Goal: Information Seeking & Learning: Check status

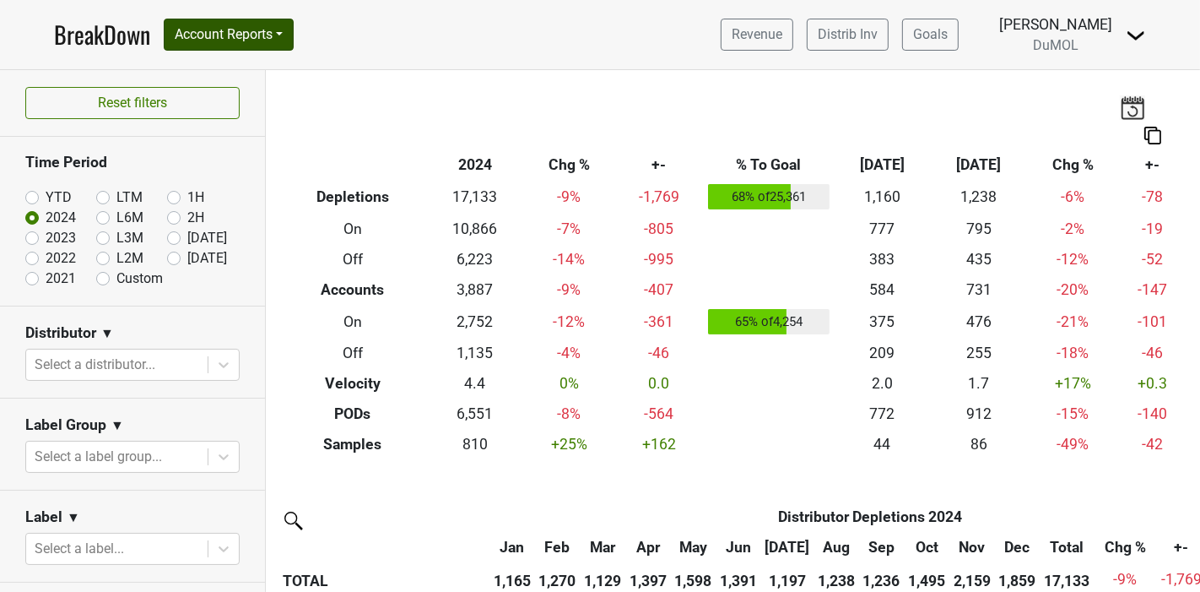
scroll to position [938, 0]
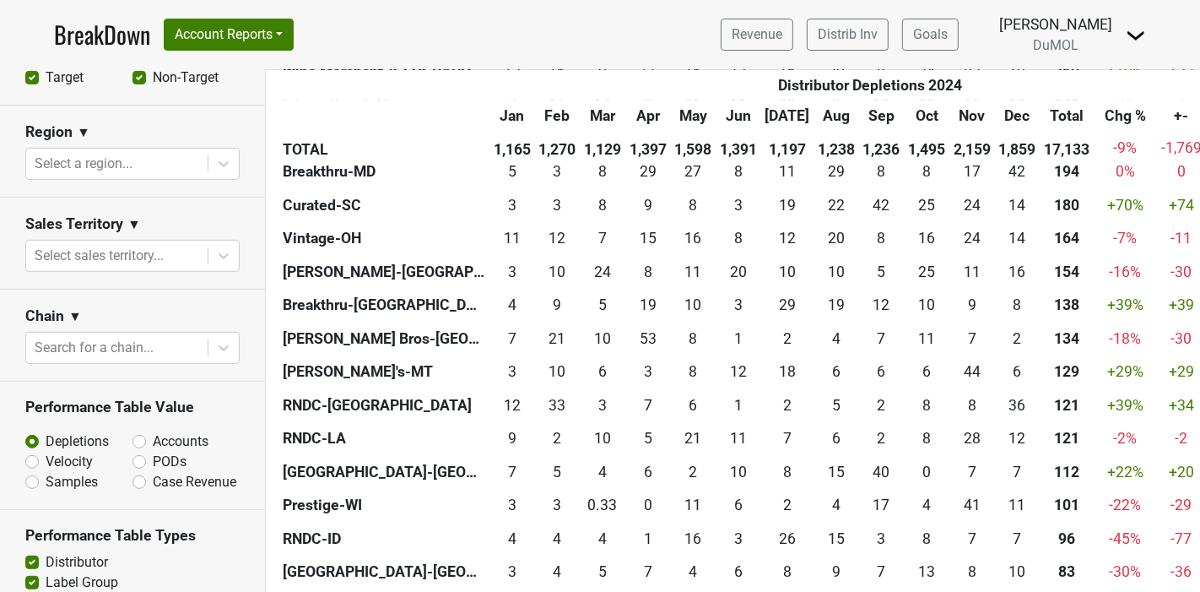
click at [88, 35] on link "BreakDown" at bounding box center [102, 34] width 96 height 35
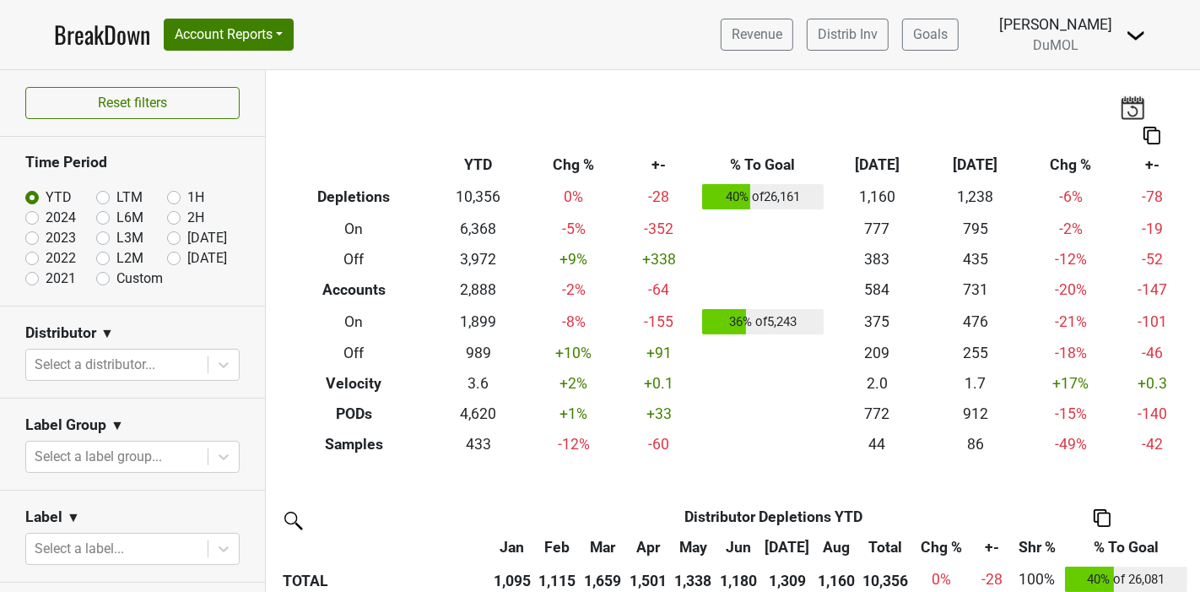
click at [187, 259] on label "[DATE]" at bounding box center [207, 258] width 40 height 20
click at [167, 259] on input "[DATE]" at bounding box center [201, 256] width 68 height 17
radio input "true"
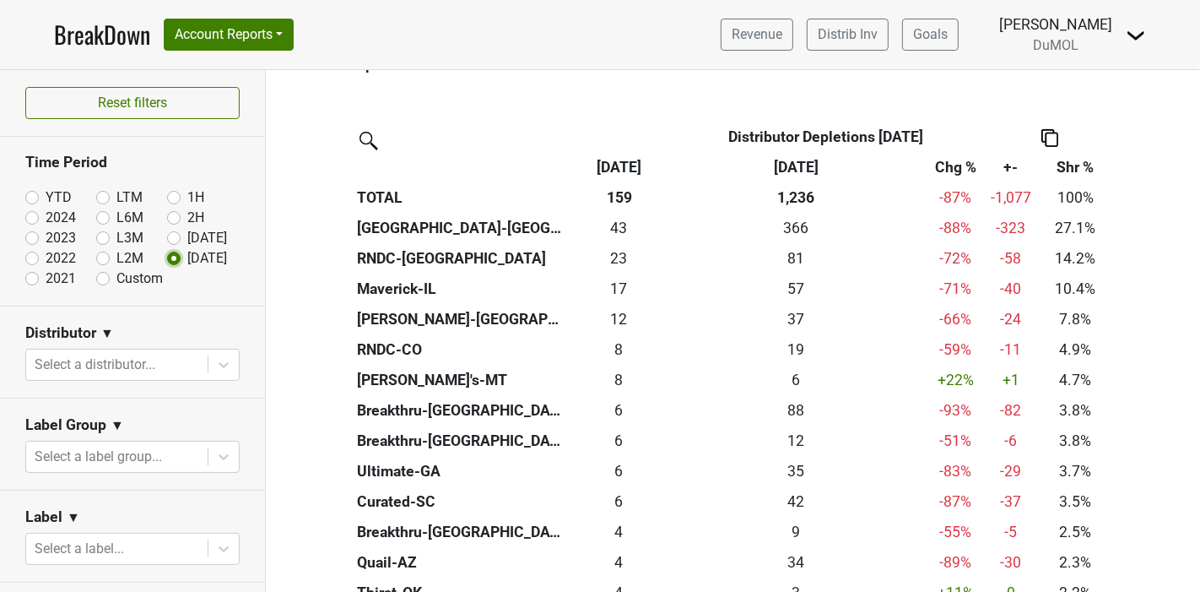
scroll to position [375, 0]
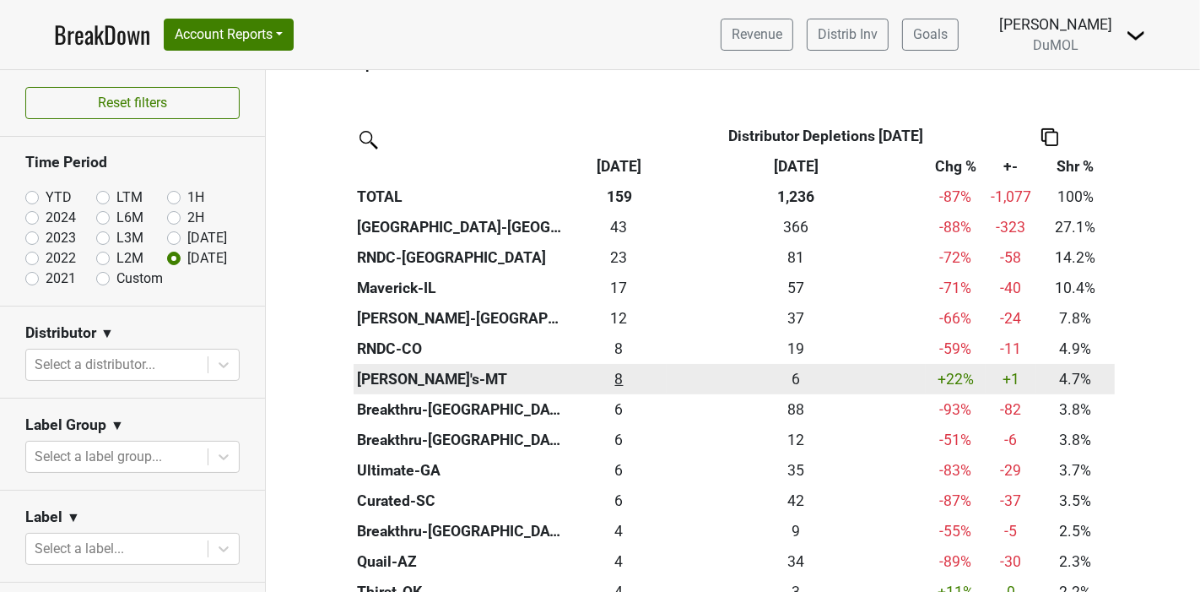
click at [614, 381] on div "7.51 8" at bounding box center [619, 379] width 87 height 22
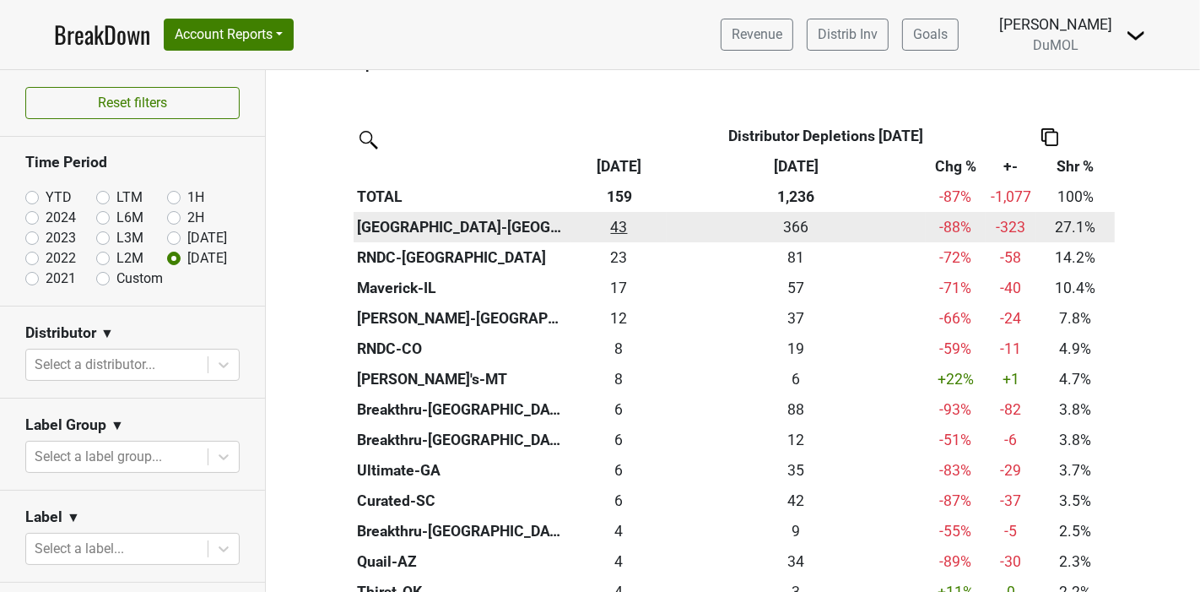
click at [609, 223] on div "43 43" at bounding box center [619, 227] width 87 height 22
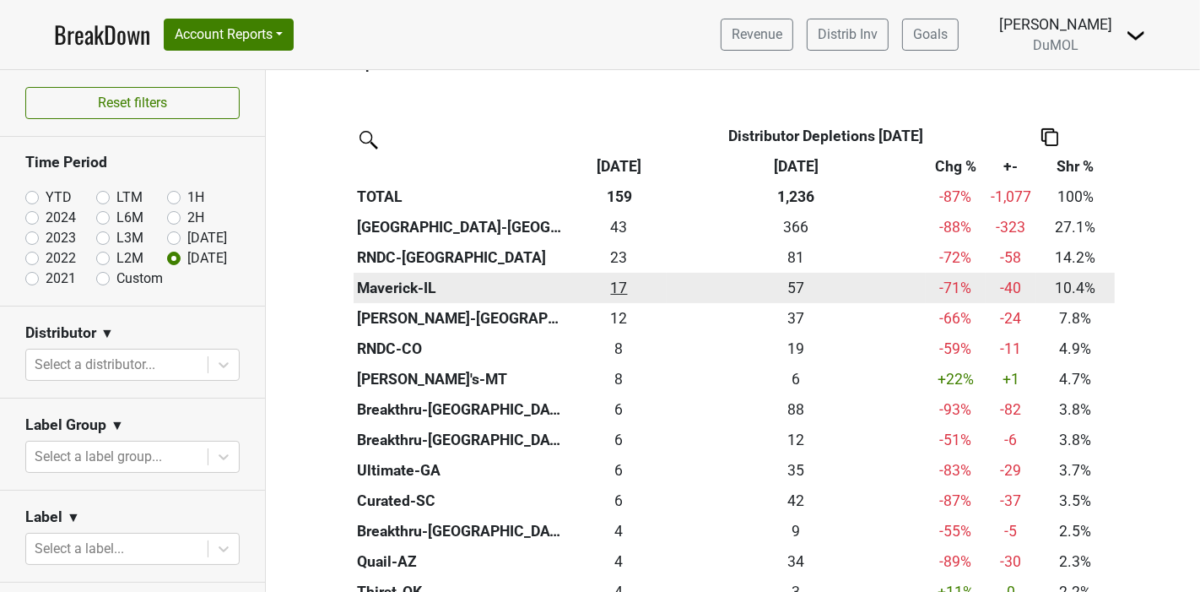
click at [604, 285] on div "16.5 17" at bounding box center [619, 288] width 87 height 22
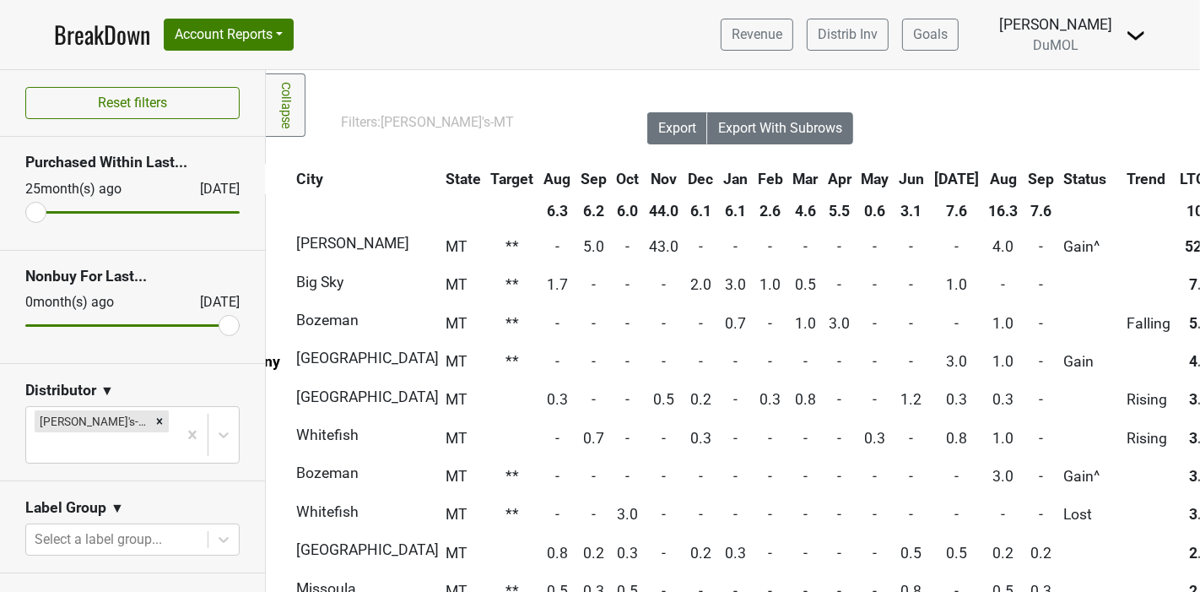
scroll to position [0, 264]
click at [1022, 178] on th "Sep" at bounding box center [1039, 179] width 35 height 30
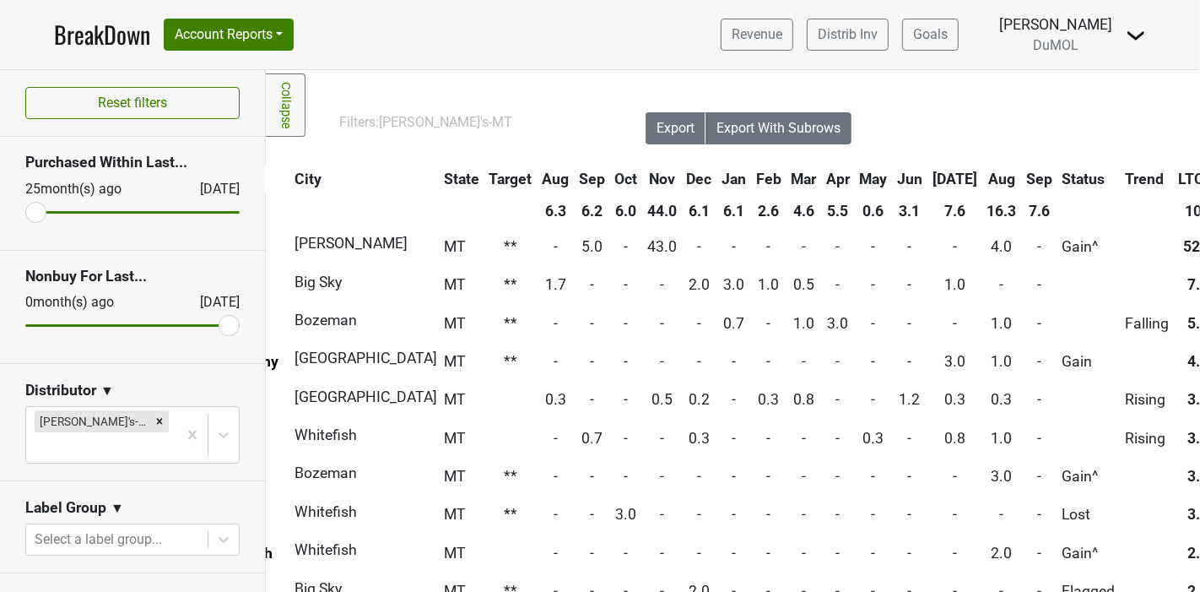
click at [1022, 178] on th "Sep" at bounding box center [1039, 179] width 35 height 30
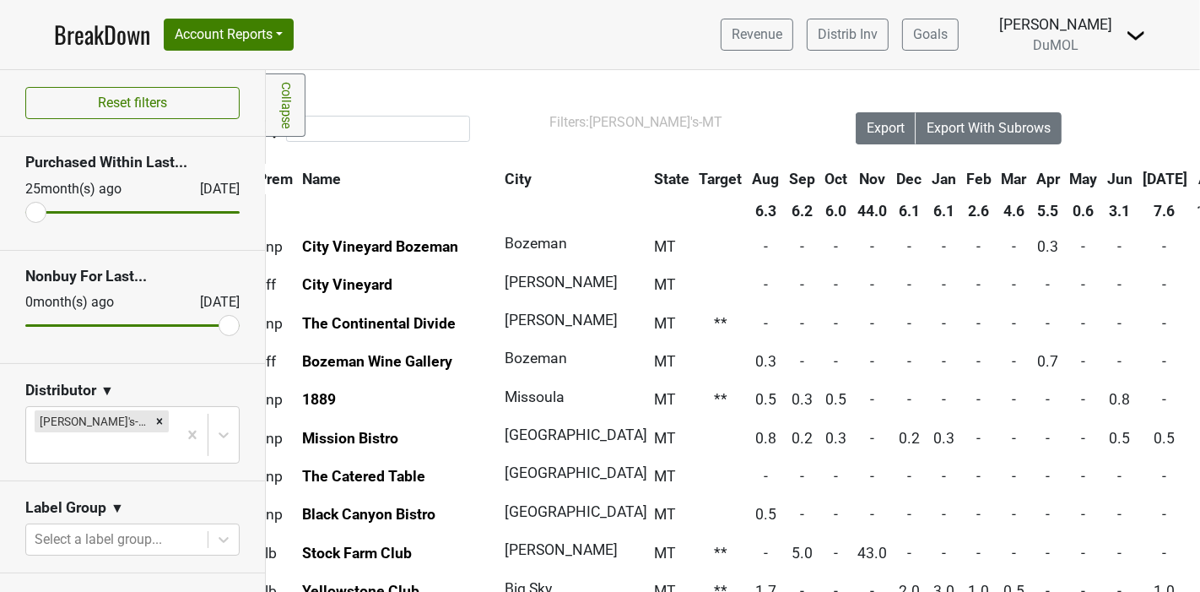
scroll to position [0, 0]
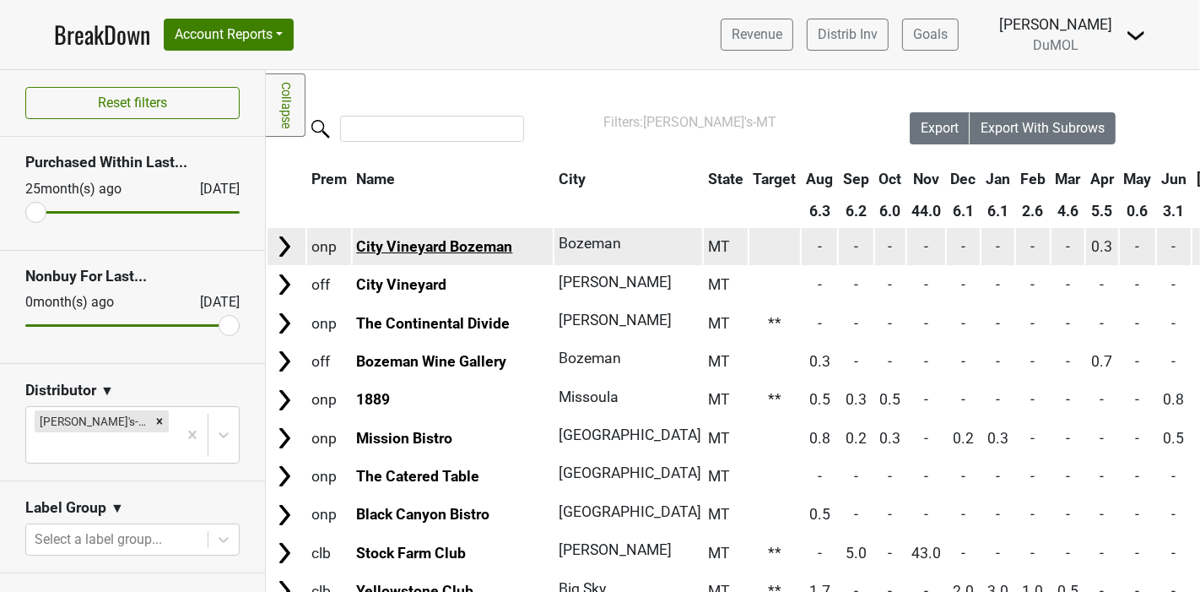
click at [472, 244] on link "City Vineyard Bozeman" at bounding box center [434, 246] width 156 height 17
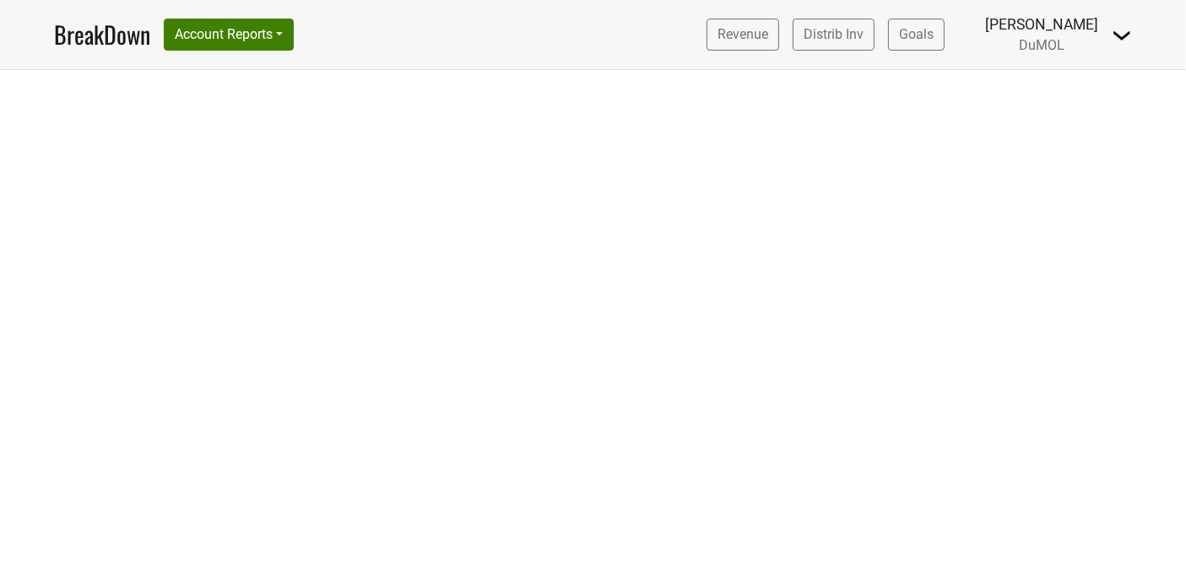
select select "CA"
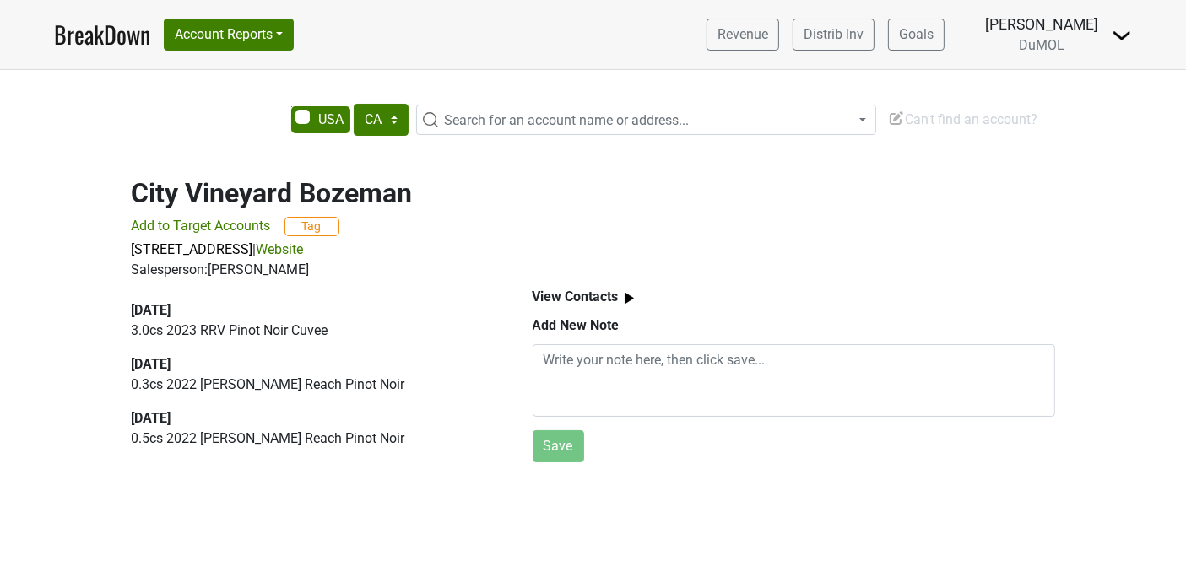
click at [304, 252] on link "Website" at bounding box center [280, 249] width 47 height 16
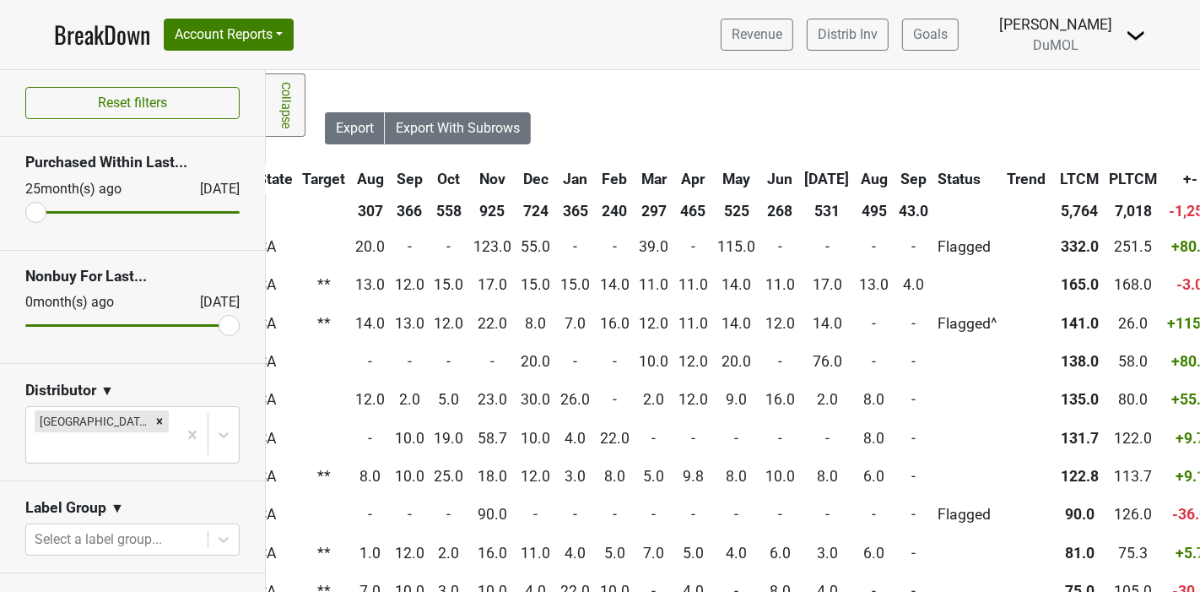
scroll to position [0, 587]
click at [893, 170] on th "Sep" at bounding box center [912, 179] width 38 height 30
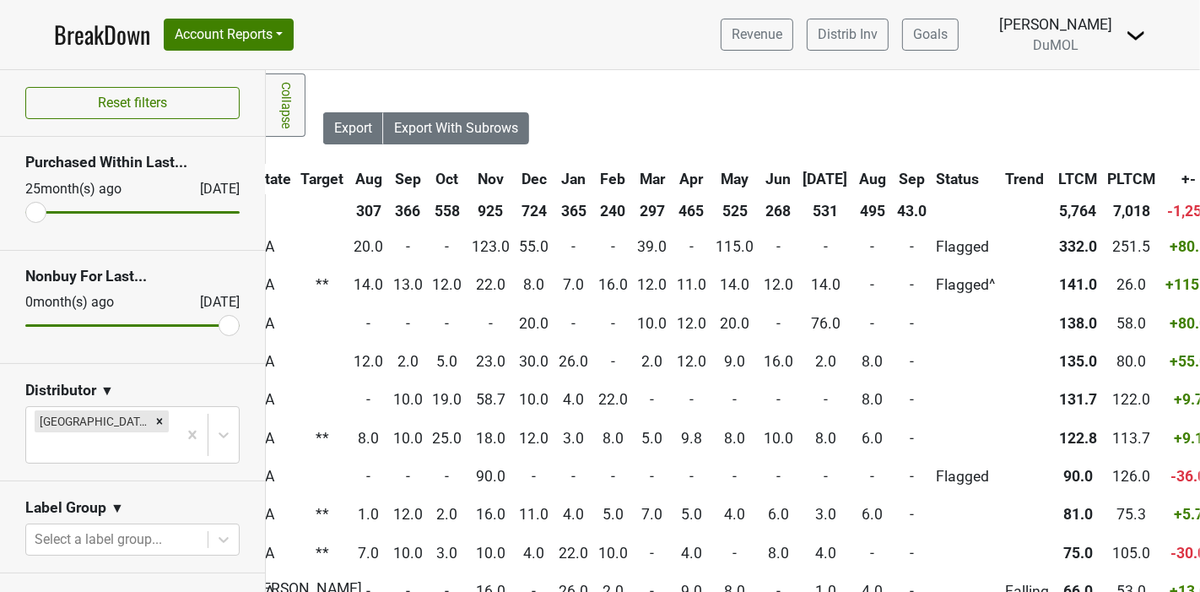
click at [893, 170] on th "Sep" at bounding box center [912, 179] width 38 height 30
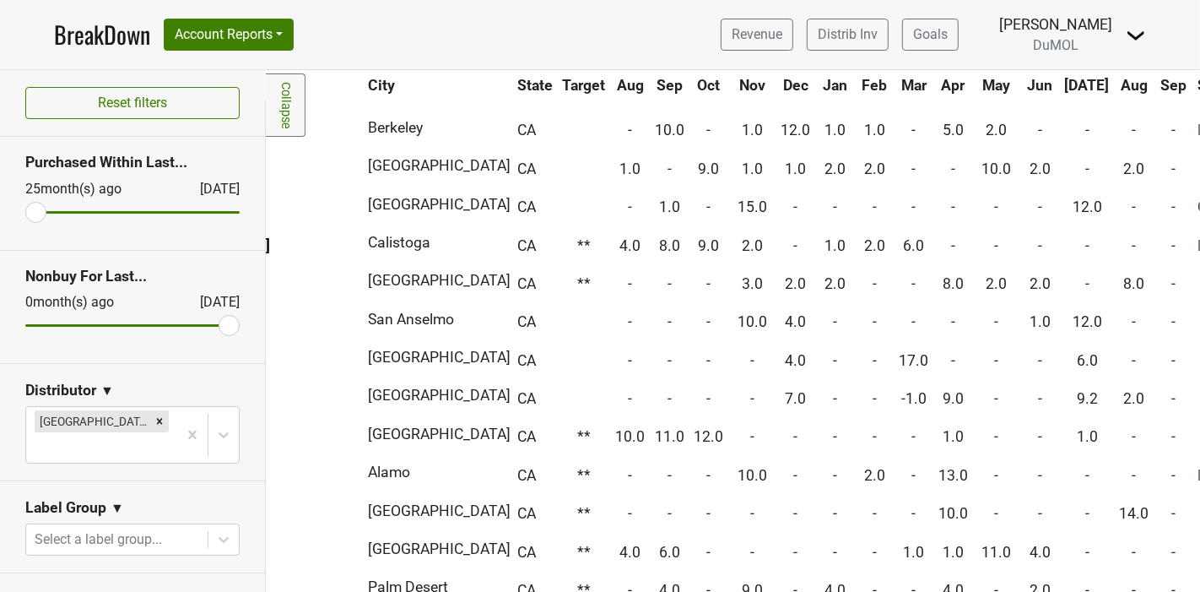
scroll to position [1875, 325]
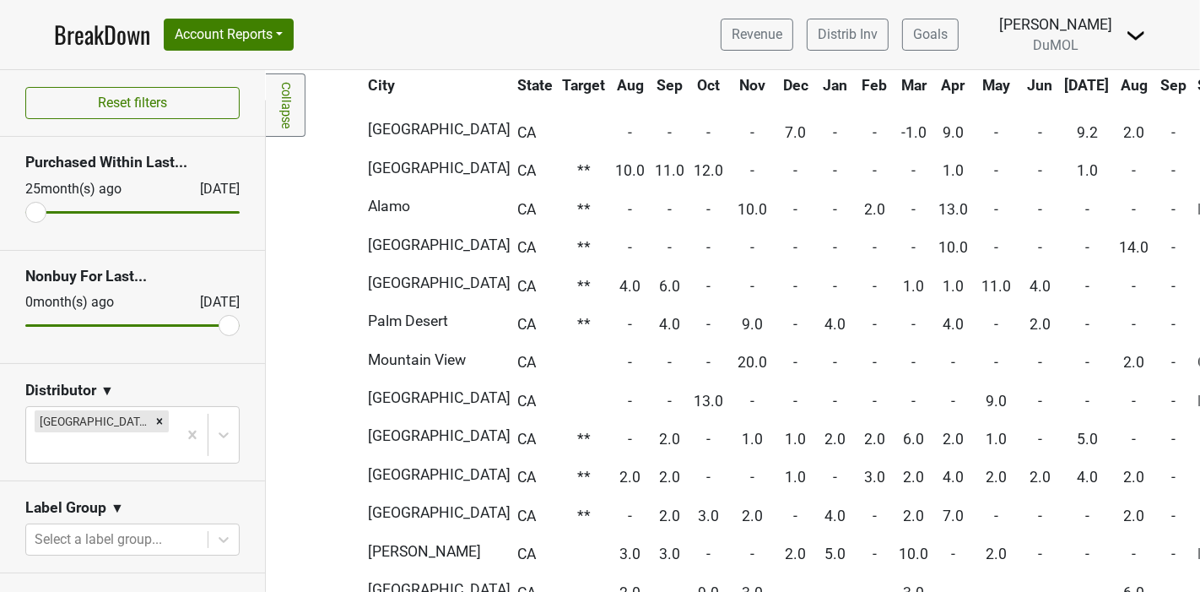
click at [93, 37] on link "BreakDown" at bounding box center [102, 34] width 96 height 35
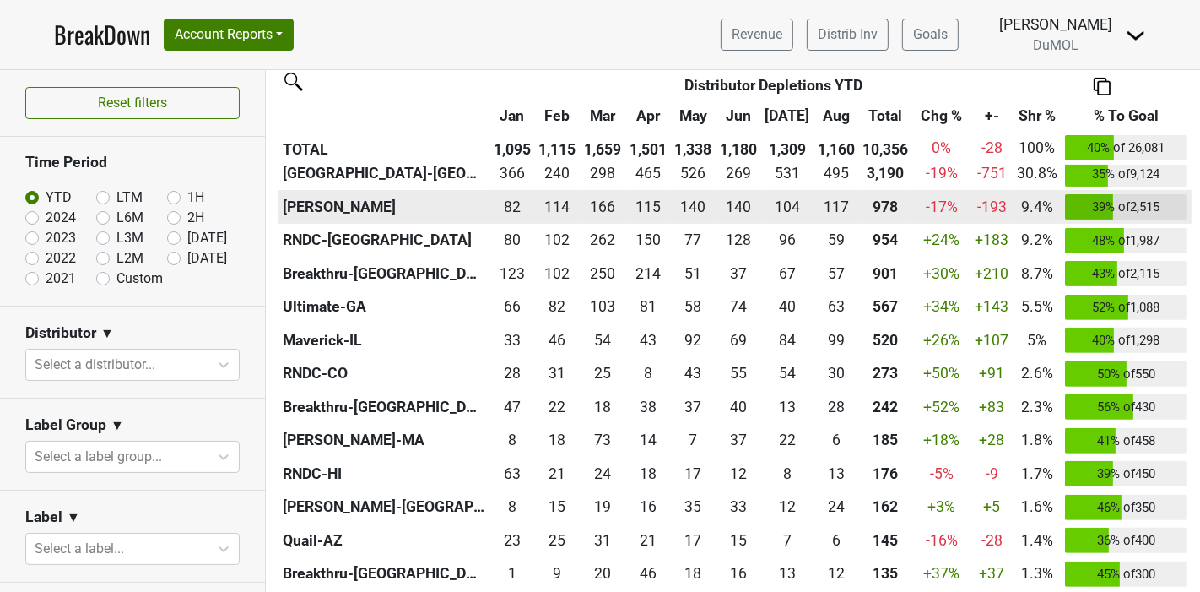
scroll to position [468, 0]
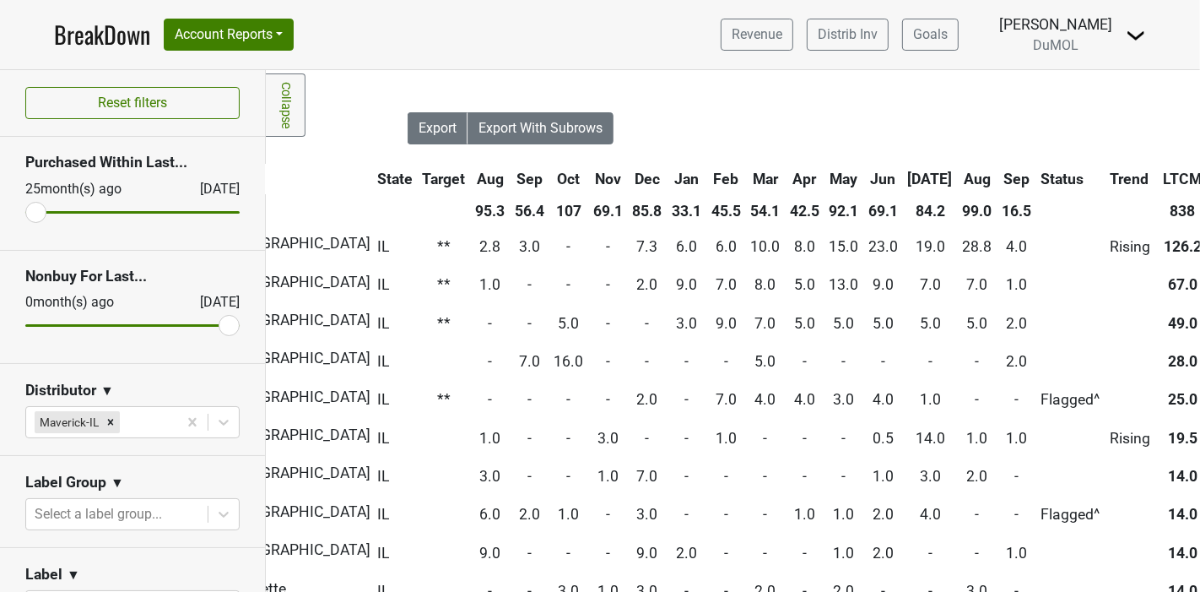
scroll to position [0, 505]
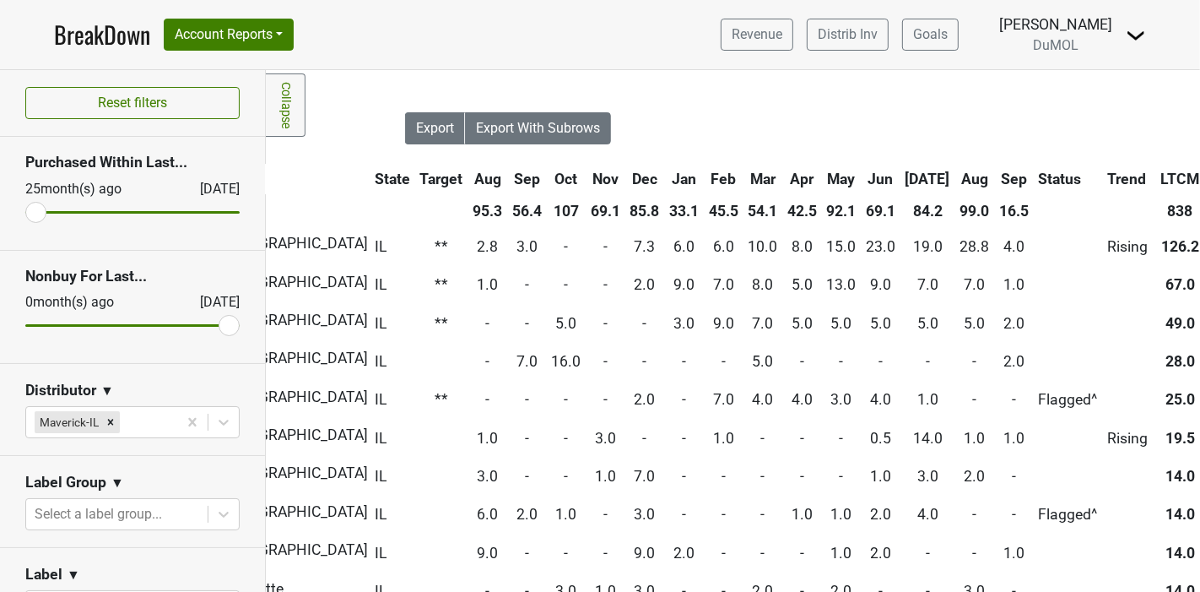
click at [995, 170] on th "Sep" at bounding box center [1014, 179] width 38 height 30
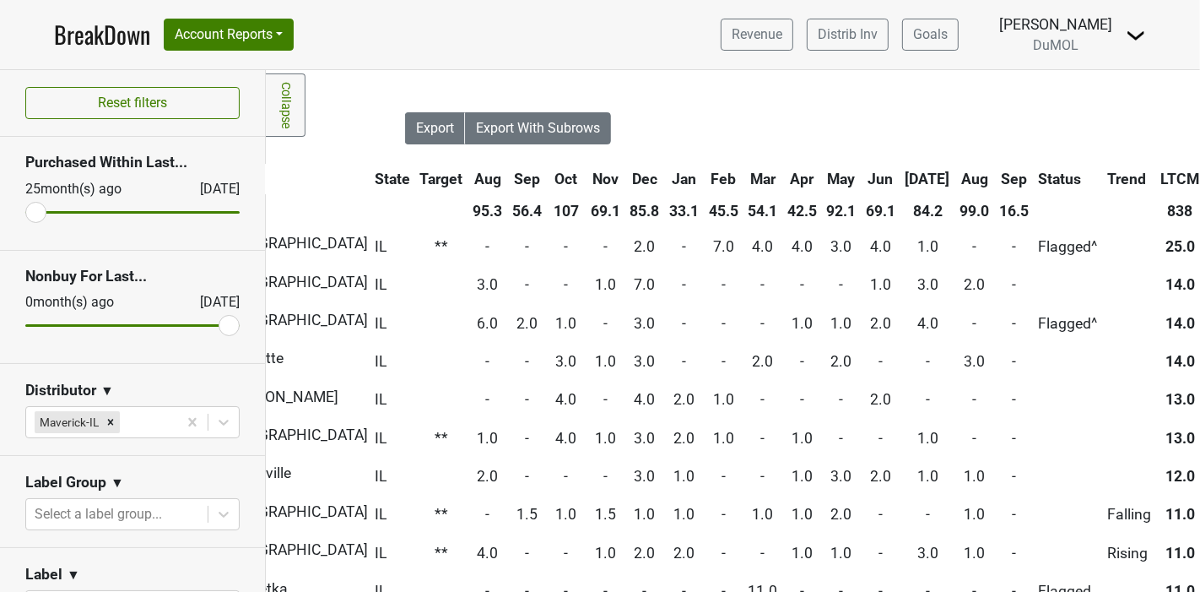
click at [995, 170] on th "Sep" at bounding box center [1014, 179] width 38 height 30
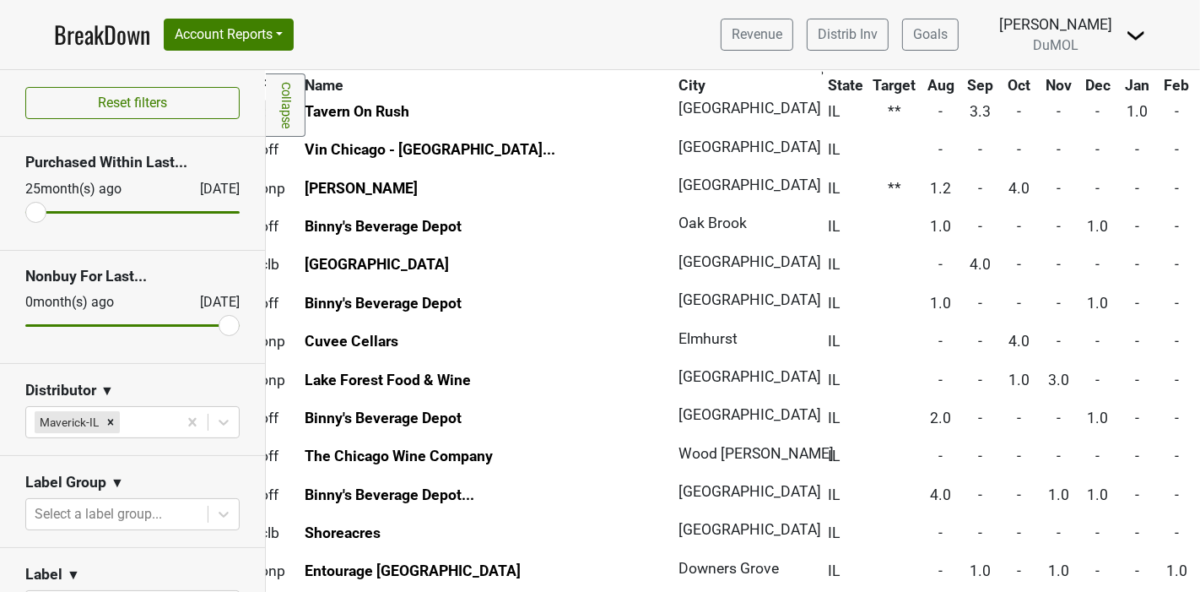
scroll to position [1782, 0]
